Goal: Task Accomplishment & Management: Use online tool/utility

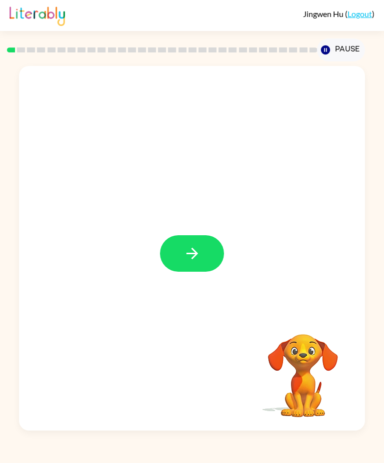
click at [200, 264] on button "button" at bounding box center [192, 253] width 64 height 36
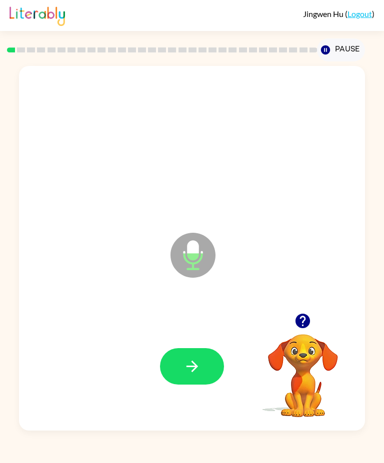
click at [204, 260] on icon at bounding box center [192, 255] width 45 height 45
click at [215, 335] on button "button" at bounding box center [192, 366] width 64 height 36
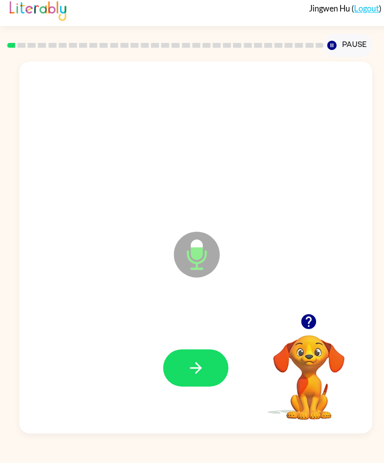
click at [196, 261] on icon "Microphone The Microphone is here when it is your turn to talk" at bounding box center [243, 267] width 150 height 75
click at [193, 267] on icon "Microphone The Microphone is here when it is your turn to talk" at bounding box center [243, 267] width 150 height 75
click at [197, 335] on icon "button" at bounding box center [191, 366] width 11 height 11
click at [315, 335] on video "Your browser must support playing .mp4 files to use Literably. Please try using…" at bounding box center [303, 369] width 100 height 100
click at [308, 335] on video "Your browser must support playing .mp4 files to use Literably. Please try using…" at bounding box center [303, 369] width 100 height 100
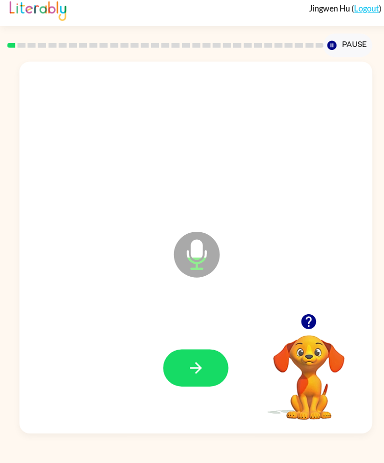
click at [308, 328] on icon "button" at bounding box center [302, 321] width 14 height 14
click at [208, 335] on button "button" at bounding box center [192, 366] width 64 height 36
click at [211, 335] on button "button" at bounding box center [192, 366] width 64 height 36
click at [193, 258] on icon "Microphone The Microphone is here when it is your turn to talk" at bounding box center [243, 267] width 150 height 75
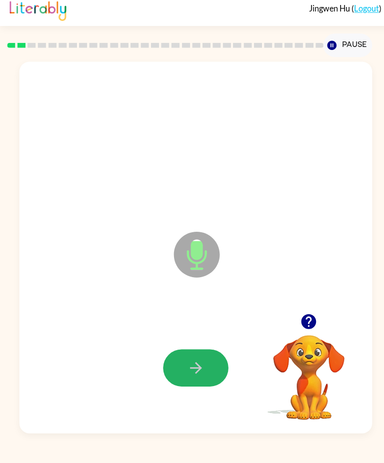
click at [208, 335] on button "button" at bounding box center [192, 366] width 64 height 36
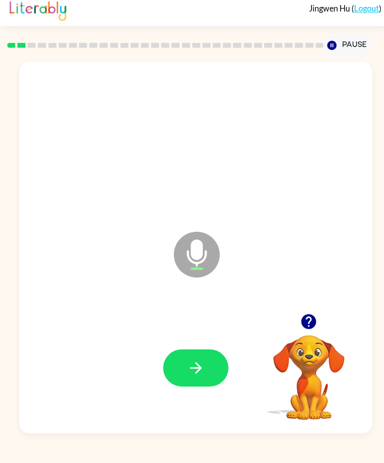
click at [210, 335] on button "button" at bounding box center [192, 366] width 64 height 36
click at [208, 335] on button "button" at bounding box center [192, 366] width 64 height 36
click at [214, 335] on button "button" at bounding box center [192, 366] width 64 height 36
click at [208, 335] on button "button" at bounding box center [192, 366] width 64 height 36
click at [192, 270] on icon "Microphone The Microphone is here when it is your turn to talk" at bounding box center [243, 267] width 150 height 75
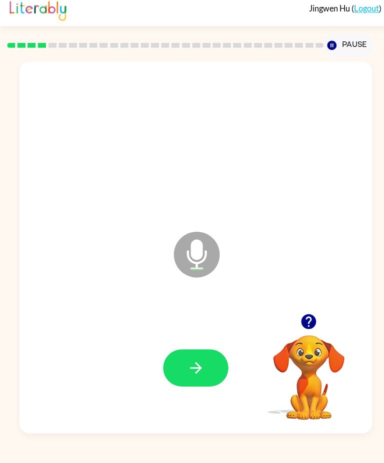
click at [215, 335] on button "button" at bounding box center [192, 366] width 64 height 36
click at [208, 335] on button "button" at bounding box center [192, 366] width 64 height 36
click at [211, 335] on button "button" at bounding box center [192, 366] width 64 height 36
click at [207, 335] on button "button" at bounding box center [192, 366] width 64 height 36
click at [213, 335] on button "button" at bounding box center [192, 366] width 64 height 36
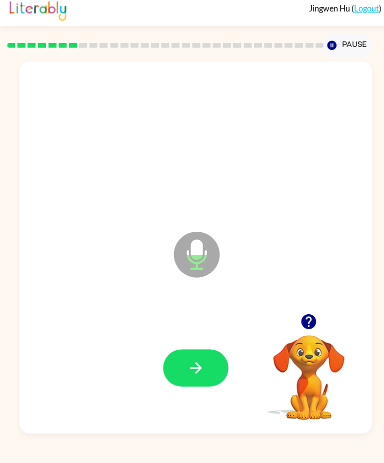
click at [200, 335] on icon "button" at bounding box center [191, 366] width 17 height 17
click at [200, 272] on icon at bounding box center [192, 255] width 45 height 45
click at [195, 335] on icon "button" at bounding box center [191, 366] width 11 height 11
click at [210, 335] on button "button" at bounding box center [192, 366] width 64 height 36
click at [206, 335] on button "button" at bounding box center [192, 366] width 64 height 36
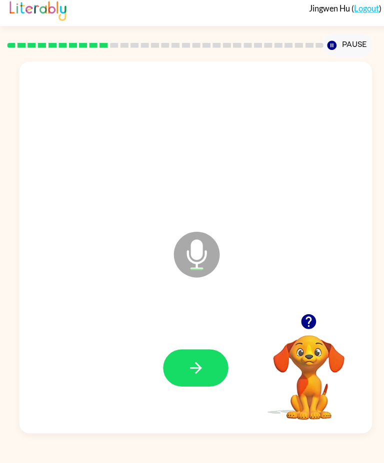
click at [205, 263] on icon at bounding box center [192, 255] width 45 height 45
click at [204, 335] on button "button" at bounding box center [192, 366] width 64 height 36
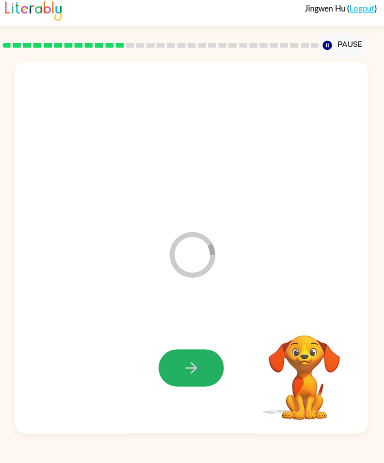
click at [167, 335] on button "button" at bounding box center [192, 366] width 64 height 36
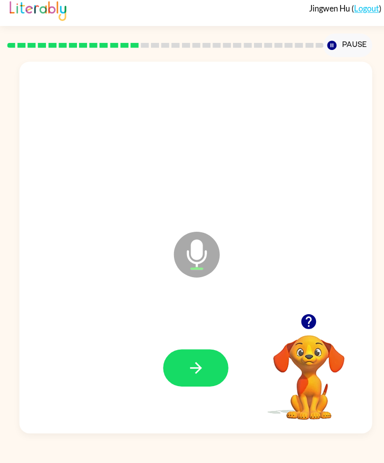
click at [197, 335] on icon "button" at bounding box center [191, 366] width 17 height 17
click at [197, 335] on button "button" at bounding box center [192, 366] width 64 height 36
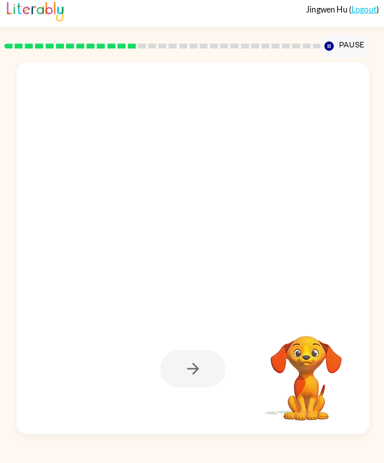
click at [207, 335] on div at bounding box center [192, 366] width 64 height 36
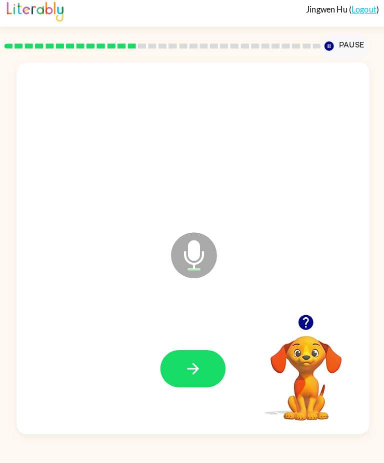
click at [198, 335] on icon "button" at bounding box center [191, 366] width 17 height 17
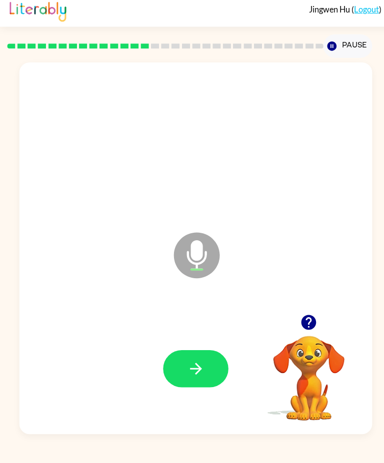
click at [199, 335] on icon "button" at bounding box center [191, 366] width 17 height 17
click at [191, 335] on icon "button" at bounding box center [191, 366] width 17 height 17
click at [217, 335] on button "button" at bounding box center [192, 366] width 64 height 36
click at [205, 335] on button "button" at bounding box center [192, 366] width 64 height 36
click at [209, 335] on button "button" at bounding box center [192, 366] width 64 height 36
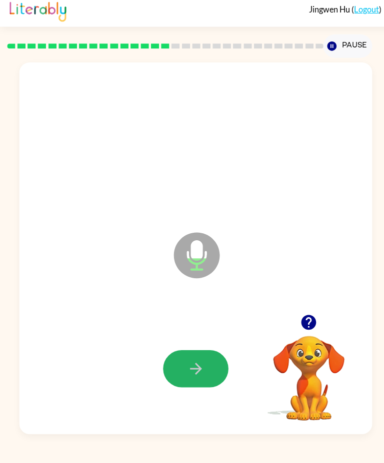
click at [204, 335] on button "button" at bounding box center [192, 366] width 64 height 36
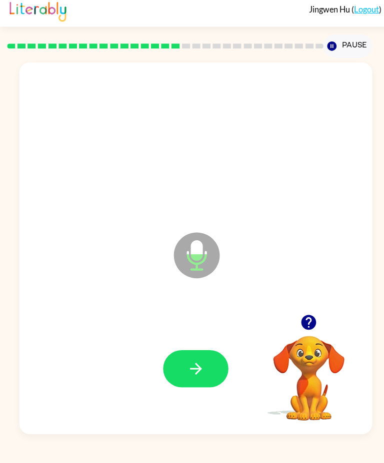
click at [213, 335] on button "button" at bounding box center [192, 366] width 64 height 36
click at [214, 335] on button "button" at bounding box center [192, 366] width 64 height 36
click at [204, 335] on button "button" at bounding box center [192, 366] width 64 height 36
click at [213, 335] on button "button" at bounding box center [192, 366] width 64 height 36
click at [170, 335] on button "button" at bounding box center [192, 366] width 64 height 36
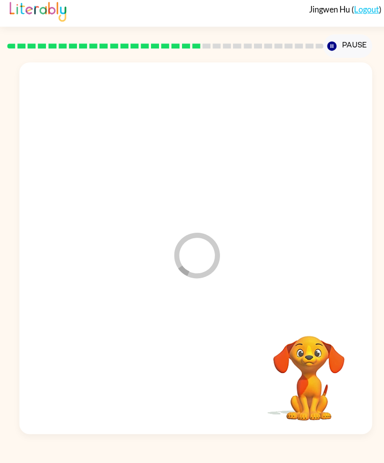
click at [196, 335] on div at bounding box center [191, 367] width 325 height 108
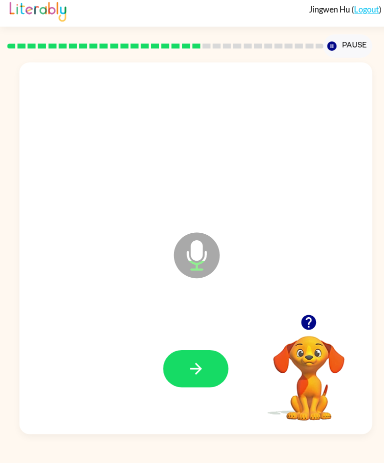
click at [214, 335] on button "button" at bounding box center [192, 366] width 64 height 36
click at [212, 335] on button "button" at bounding box center [192, 366] width 64 height 36
click at [213, 335] on button "button" at bounding box center [192, 366] width 64 height 36
click at [200, 335] on button "button" at bounding box center [192, 366] width 64 height 36
click at [211, 335] on button "button" at bounding box center [192, 366] width 64 height 36
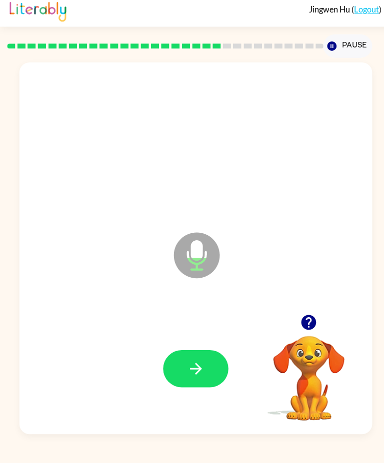
click at [201, 335] on button "button" at bounding box center [192, 366] width 64 height 36
click at [199, 335] on icon "button" at bounding box center [191, 366] width 17 height 17
click at [213, 335] on button "button" at bounding box center [192, 366] width 64 height 36
click at [211, 335] on button "button" at bounding box center [192, 366] width 64 height 36
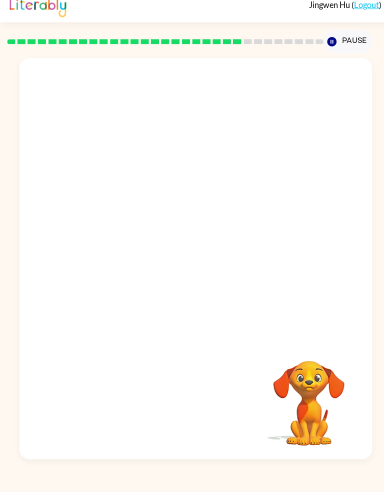
scroll to position [14, 0]
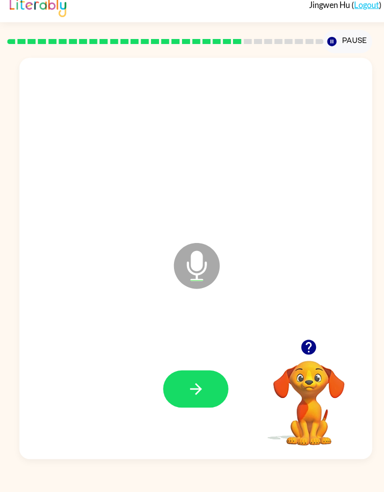
click at [215, 335] on button "button" at bounding box center [192, 390] width 64 height 36
click at [213, 335] on button "button" at bounding box center [192, 390] width 64 height 36
click at [201, 335] on button "button" at bounding box center [192, 390] width 64 height 36
click at [209, 335] on button "button" at bounding box center [192, 390] width 64 height 36
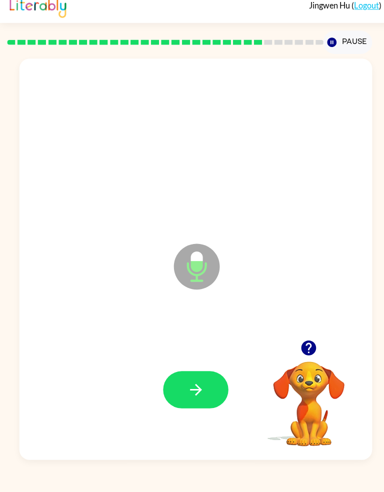
click at [202, 335] on button "button" at bounding box center [192, 390] width 64 height 36
click at [201, 335] on button "button" at bounding box center [192, 390] width 64 height 36
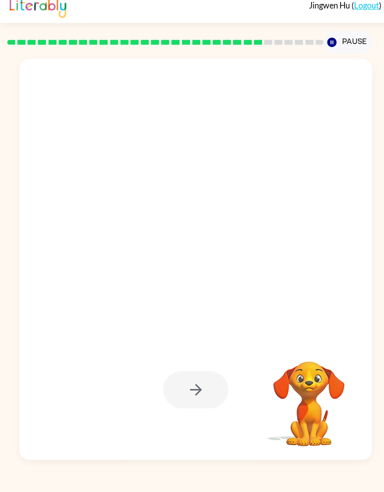
click at [214, 335] on div at bounding box center [192, 390] width 64 height 36
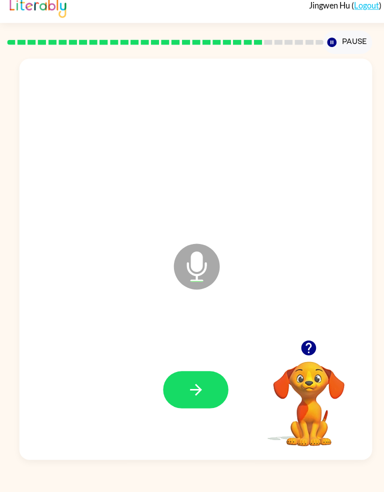
click at [214, 335] on button "button" at bounding box center [192, 390] width 64 height 36
click at [211, 335] on button "button" at bounding box center [192, 390] width 64 height 36
click at [219, 335] on button "button" at bounding box center [192, 390] width 64 height 36
click at [210, 335] on button "button" at bounding box center [192, 390] width 64 height 36
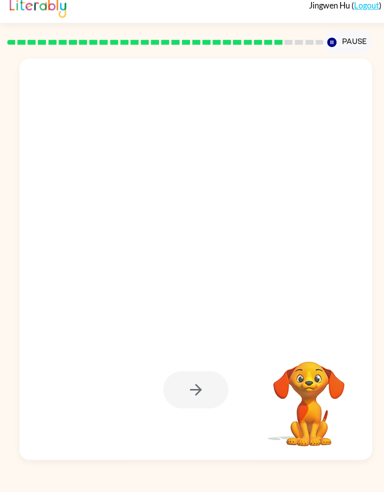
click at [301, 335] on video "Your browser must support playing .mp4 files to use Literably. Please try using…" at bounding box center [303, 397] width 100 height 100
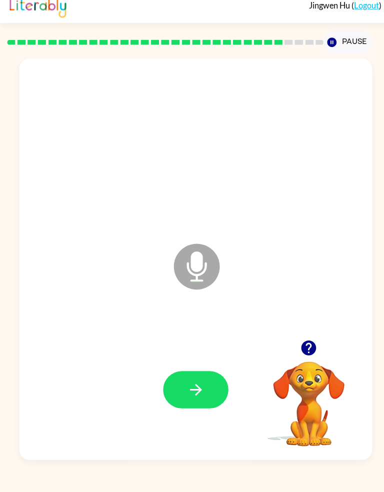
click at [315, 335] on div at bounding box center [303, 349] width 100 height 25
click at [305, 335] on icon "button" at bounding box center [302, 349] width 14 height 14
click at [220, 335] on button "button" at bounding box center [192, 390] width 64 height 36
click at [202, 335] on button "button" at bounding box center [192, 390] width 64 height 36
click at [218, 335] on button "button" at bounding box center [192, 390] width 64 height 36
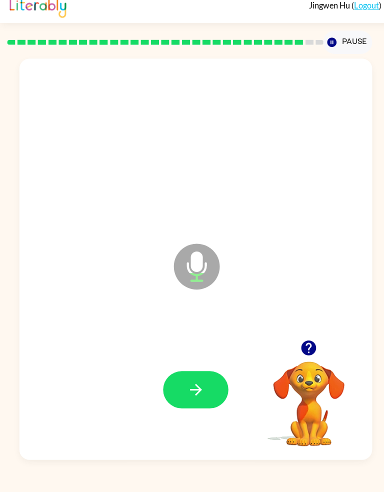
click at [208, 335] on button "button" at bounding box center [192, 390] width 64 height 36
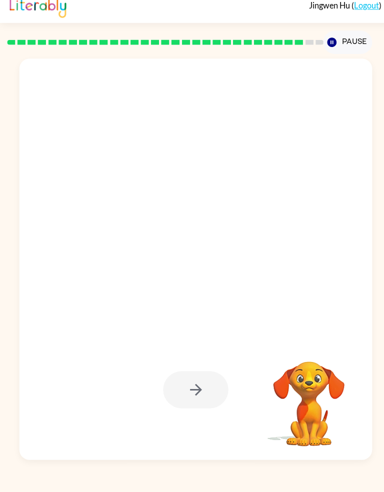
click at [201, 335] on div at bounding box center [192, 390] width 64 height 36
click at [220, 335] on div at bounding box center [192, 390] width 64 height 36
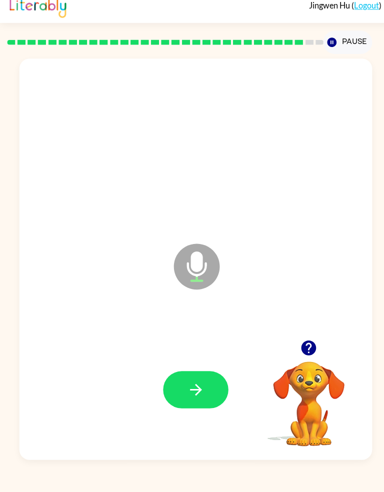
click at [207, 335] on button "button" at bounding box center [192, 390] width 64 height 36
click at [206, 335] on button "button" at bounding box center [192, 390] width 64 height 36
click at [203, 335] on button "button" at bounding box center [192, 390] width 64 height 36
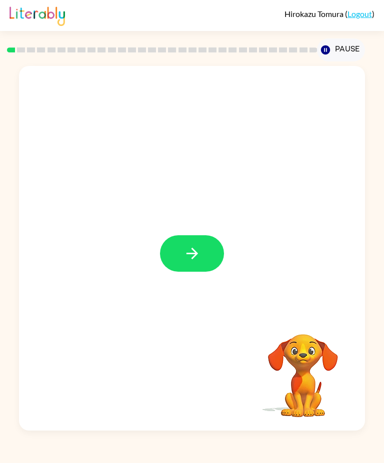
click at [200, 270] on button "button" at bounding box center [192, 253] width 64 height 36
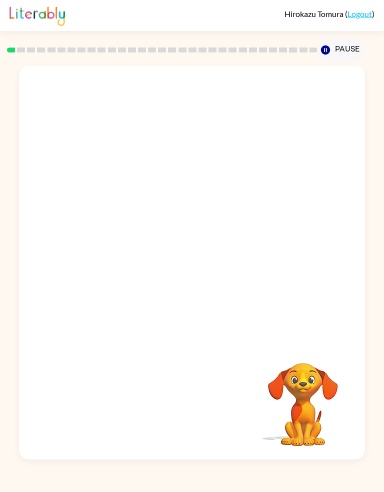
scroll to position [14, 0]
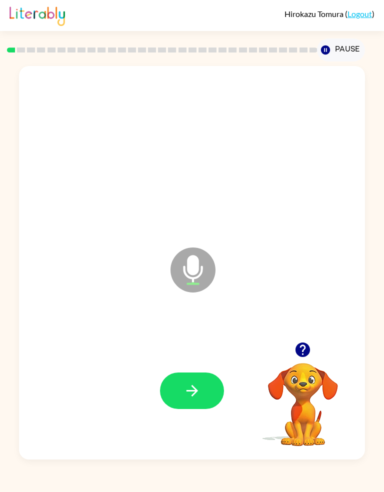
click at [201, 269] on icon at bounding box center [192, 269] width 45 height 45
click at [206, 392] on button "button" at bounding box center [192, 390] width 64 height 36
click at [189, 262] on icon "Microphone The Microphone is here when it is your turn to talk" at bounding box center [243, 282] width 150 height 75
click at [185, 383] on icon "button" at bounding box center [191, 390] width 17 height 17
click at [198, 267] on icon "Microphone The Microphone is here when it is your turn to talk" at bounding box center [243, 282] width 150 height 75
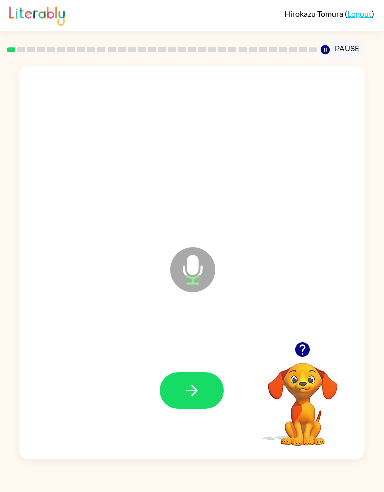
click at [202, 389] on button "button" at bounding box center [192, 390] width 64 height 36
click at [202, 270] on icon at bounding box center [192, 269] width 45 height 45
click at [192, 403] on button "button" at bounding box center [192, 390] width 64 height 36
click at [198, 267] on icon at bounding box center [192, 269] width 45 height 45
click at [197, 388] on icon "button" at bounding box center [191, 390] width 17 height 17
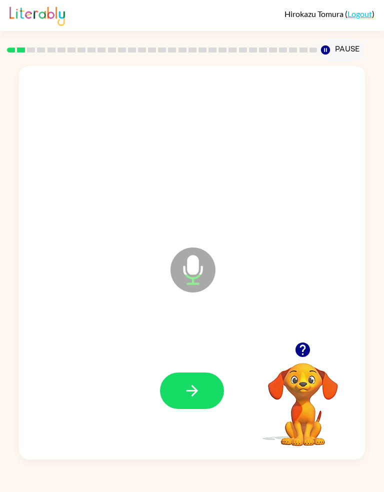
click at [205, 387] on button "button" at bounding box center [192, 390] width 64 height 36
click at [212, 395] on button "button" at bounding box center [192, 390] width 64 height 36
click at [207, 387] on button "button" at bounding box center [192, 390] width 64 height 36
click at [200, 391] on icon "button" at bounding box center [191, 390] width 17 height 17
click at [204, 389] on button "button" at bounding box center [192, 390] width 64 height 36
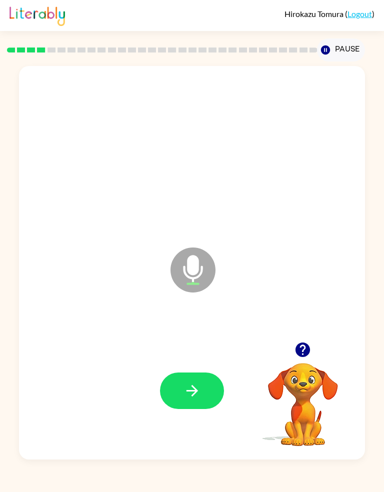
click at [199, 395] on icon "button" at bounding box center [191, 390] width 17 height 17
click at [196, 392] on icon "button" at bounding box center [191, 390] width 17 height 17
click at [201, 391] on button "button" at bounding box center [192, 390] width 64 height 36
click at [205, 383] on button "button" at bounding box center [192, 390] width 64 height 36
click at [217, 378] on button "button" at bounding box center [192, 390] width 64 height 36
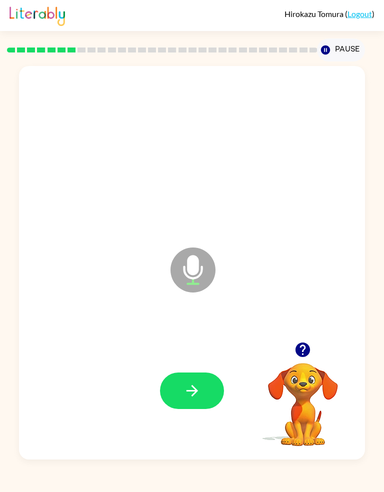
click at [209, 388] on button "button" at bounding box center [192, 390] width 64 height 36
click at [206, 394] on button "button" at bounding box center [192, 390] width 64 height 36
click at [208, 391] on button "button" at bounding box center [192, 390] width 64 height 36
click at [198, 391] on icon "button" at bounding box center [191, 390] width 17 height 17
click at [209, 390] on button "button" at bounding box center [192, 390] width 64 height 36
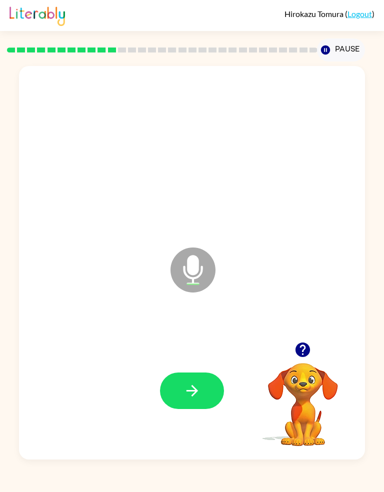
click at [200, 397] on button "button" at bounding box center [192, 390] width 64 height 36
click at [203, 396] on button "button" at bounding box center [192, 390] width 64 height 36
click at [207, 386] on button "button" at bounding box center [192, 390] width 64 height 36
click at [208, 389] on button "button" at bounding box center [192, 390] width 64 height 36
click at [202, 393] on button "button" at bounding box center [192, 390] width 64 height 36
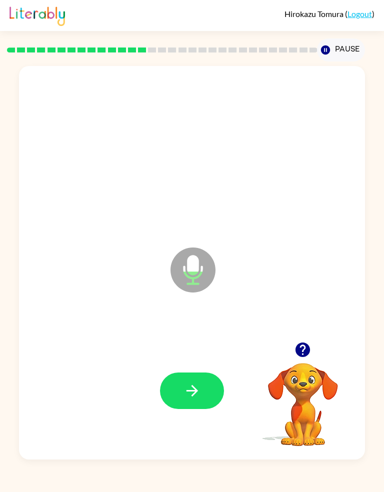
click at [204, 400] on button "button" at bounding box center [192, 390] width 64 height 36
click at [207, 390] on button "button" at bounding box center [192, 390] width 64 height 36
click at [203, 391] on button "button" at bounding box center [192, 390] width 64 height 36
click at [200, 392] on icon "button" at bounding box center [191, 390] width 17 height 17
click at [205, 392] on button "button" at bounding box center [192, 390] width 64 height 36
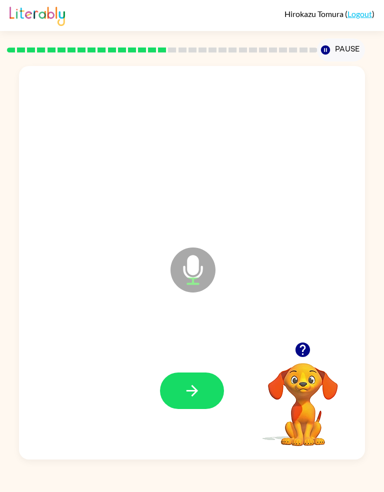
click at [202, 397] on button "button" at bounding box center [192, 390] width 64 height 36
click at [208, 389] on button "button" at bounding box center [192, 390] width 64 height 36
click at [207, 386] on button "button" at bounding box center [192, 390] width 64 height 36
click at [201, 396] on button "button" at bounding box center [192, 390] width 64 height 36
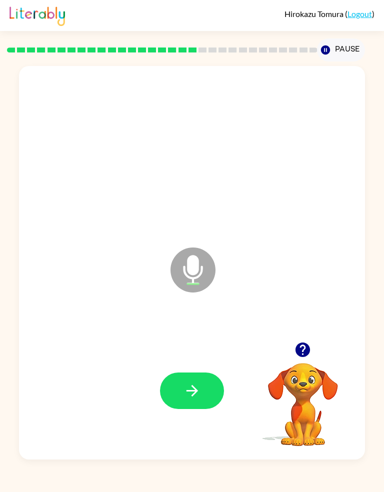
click at [205, 393] on button "button" at bounding box center [192, 390] width 64 height 36
click at [203, 392] on button "button" at bounding box center [192, 390] width 64 height 36
click at [201, 397] on button "button" at bounding box center [192, 390] width 64 height 36
click at [205, 396] on button "button" at bounding box center [192, 390] width 64 height 36
click at [205, 387] on button "button" at bounding box center [192, 390] width 64 height 36
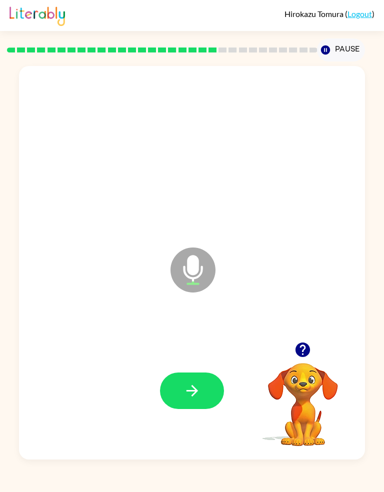
click at [203, 394] on button "button" at bounding box center [192, 390] width 64 height 36
click at [205, 394] on button "button" at bounding box center [192, 390] width 64 height 36
click at [194, 402] on button "button" at bounding box center [192, 390] width 64 height 36
click at [203, 394] on button "button" at bounding box center [192, 390] width 64 height 36
click at [207, 395] on button "button" at bounding box center [192, 390] width 64 height 36
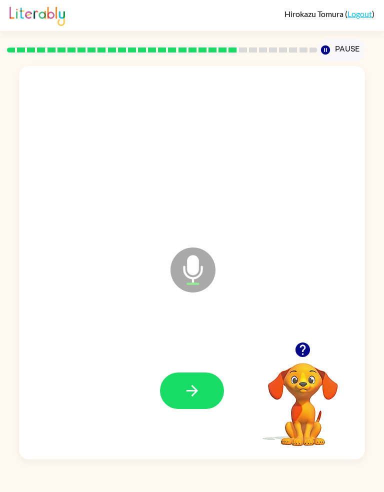
click at [203, 395] on button "button" at bounding box center [192, 390] width 64 height 36
click at [203, 396] on button "button" at bounding box center [192, 390] width 64 height 36
click at [196, 397] on button "button" at bounding box center [192, 390] width 64 height 36
click at [200, 400] on button "button" at bounding box center [192, 390] width 64 height 36
click at [205, 385] on button "button" at bounding box center [192, 390] width 64 height 36
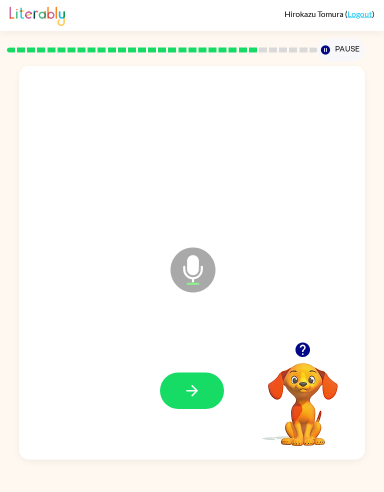
click at [202, 391] on button "button" at bounding box center [192, 390] width 64 height 36
click at [199, 383] on icon "button" at bounding box center [191, 390] width 17 height 17
click at [195, 391] on icon "button" at bounding box center [191, 390] width 17 height 17
click at [195, 402] on button "button" at bounding box center [192, 390] width 64 height 36
click at [204, 388] on button "button" at bounding box center [192, 390] width 64 height 36
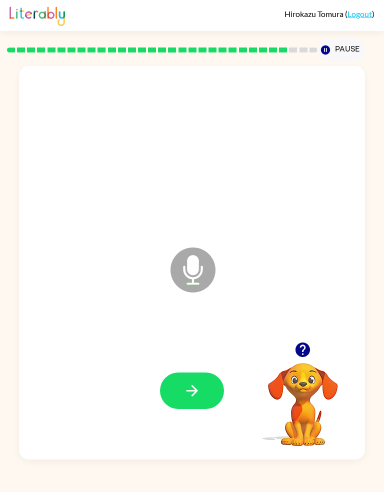
click at [199, 395] on icon "button" at bounding box center [191, 390] width 17 height 17
click at [197, 398] on button "button" at bounding box center [192, 390] width 64 height 36
click at [203, 392] on button "button" at bounding box center [192, 390] width 64 height 36
click at [194, 390] on icon "button" at bounding box center [191, 390] width 11 height 11
click at [197, 390] on icon "button" at bounding box center [191, 390] width 17 height 17
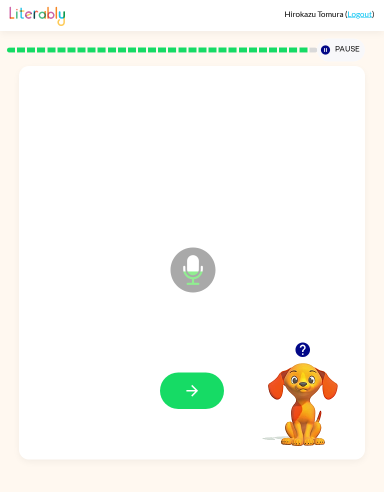
click at [308, 349] on icon "button" at bounding box center [302, 349] width 14 height 14
click at [193, 391] on icon "button" at bounding box center [191, 390] width 11 height 11
